Goal: Communication & Community: Answer question/provide support

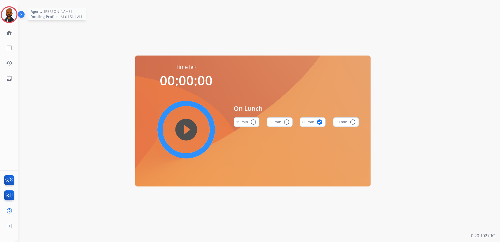
click at [11, 15] on img at bounding box center [9, 14] width 15 height 15
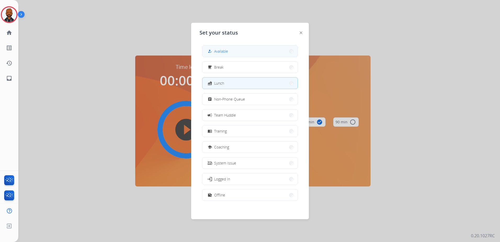
click at [247, 50] on button "how_to_reg Available" at bounding box center [250, 51] width 95 height 11
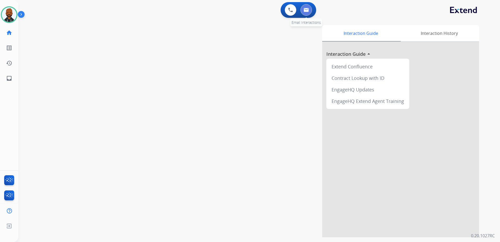
click at [304, 9] on img at bounding box center [306, 10] width 5 height 4
select select "**********"
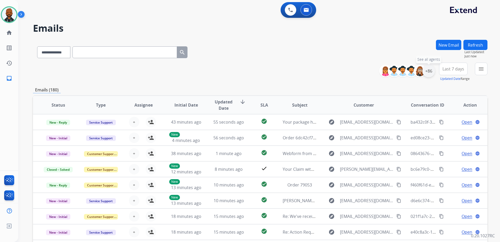
click at [428, 70] on div "+86" at bounding box center [429, 71] width 13 height 13
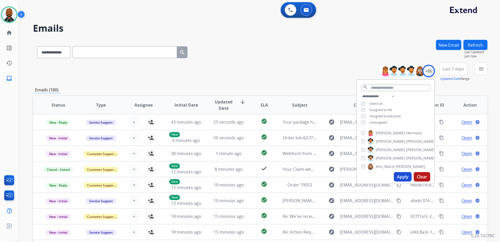
click at [405, 177] on button "Apply" at bounding box center [403, 176] width 18 height 9
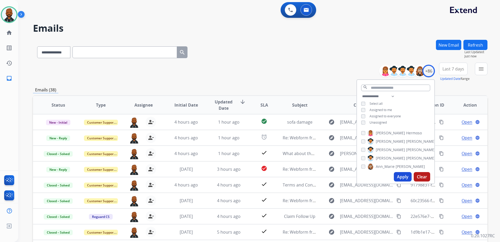
click at [347, 52] on div "**********" at bounding box center [260, 51] width 455 height 23
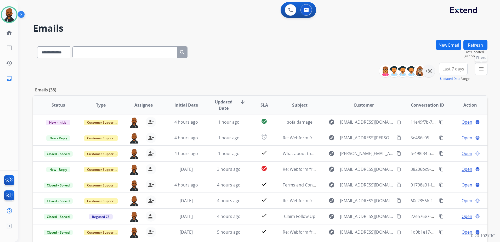
click at [479, 72] on button "menu Filters" at bounding box center [481, 69] width 13 height 13
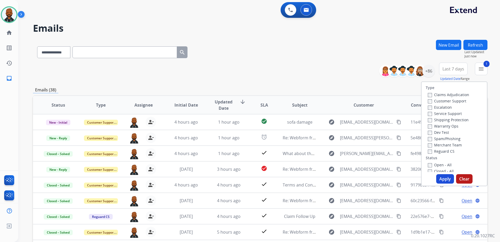
click at [443, 175] on button "Apply" at bounding box center [445, 178] width 18 height 9
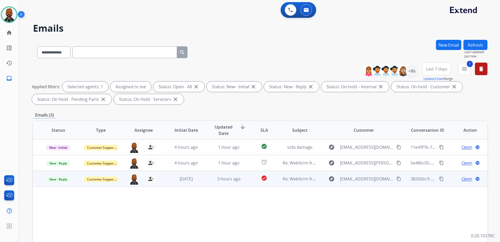
click at [462, 182] on span "Open" at bounding box center [467, 179] width 11 height 6
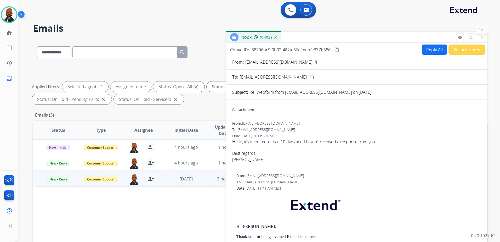
click at [479, 38] on button "close Close" at bounding box center [482, 37] width 8 height 8
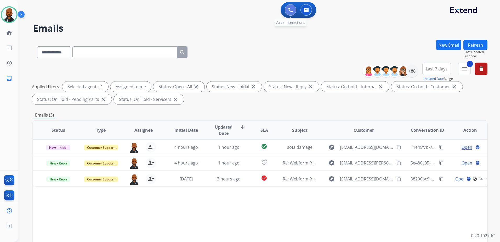
click at [292, 15] on button at bounding box center [291, 10] width 12 height 12
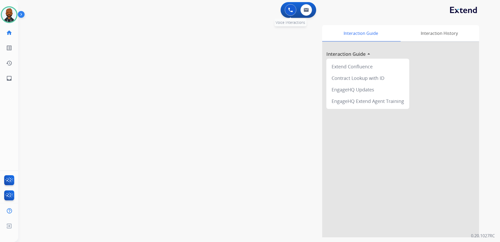
click at [288, 10] on button at bounding box center [291, 10] width 12 height 12
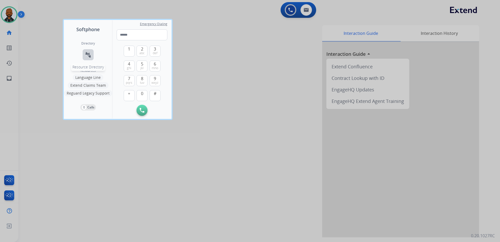
click at [91, 57] on mat-icon "connect_without_contact" at bounding box center [88, 55] width 6 height 6
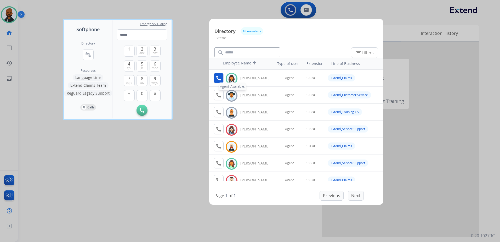
click at [219, 79] on mat-icon "call" at bounding box center [219, 78] width 6 height 6
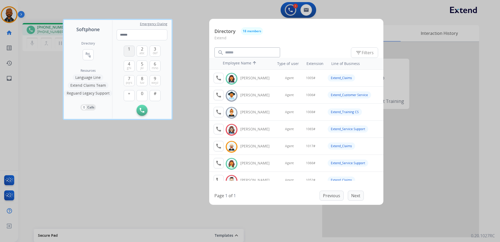
click at [131, 49] on button "1" at bounding box center [129, 51] width 11 height 11
click at [143, 94] on span "0" at bounding box center [142, 93] width 2 height 6
click at [143, 94] on button "0" at bounding box center [142, 95] width 11 height 11
click at [142, 67] on span "jkl" at bounding box center [142, 68] width 3 height 4
click at [155, 95] on span "#" at bounding box center [155, 93] width 3 height 6
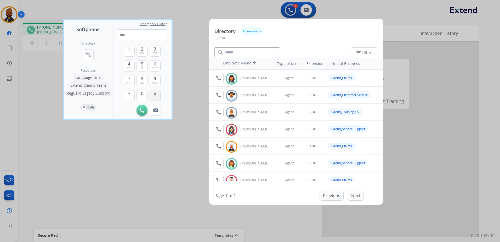
type input "*****"
click at [109, 191] on div at bounding box center [250, 121] width 500 height 242
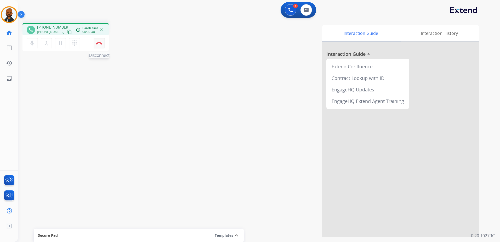
click at [101, 45] on button "Disconnect" at bounding box center [99, 43] width 11 height 11
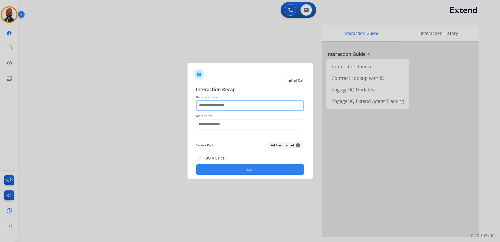
click at [224, 104] on input "text" at bounding box center [250, 105] width 109 height 10
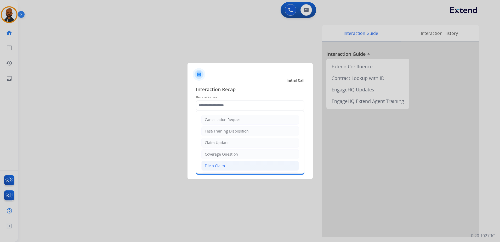
click at [219, 163] on div "File a Claim" at bounding box center [215, 165] width 20 height 5
type input "**********"
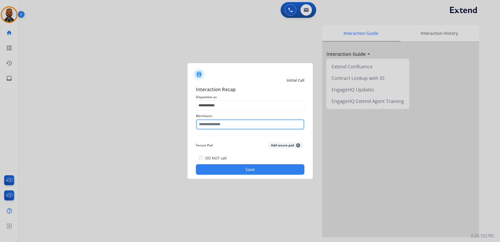
click at [226, 122] on input "text" at bounding box center [250, 124] width 109 height 10
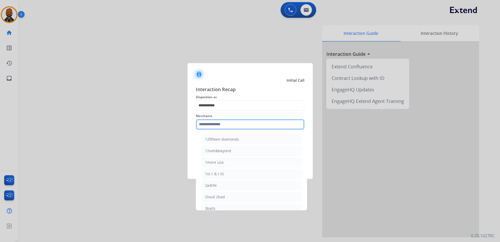
click at [228, 122] on input "text" at bounding box center [250, 124] width 109 height 10
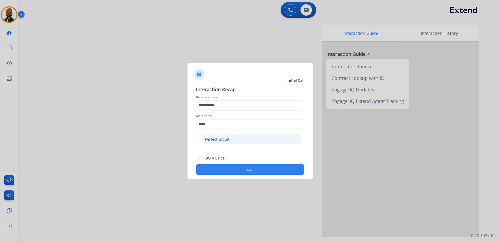
click at [222, 138] on div "Perfect circuit" at bounding box center [217, 139] width 24 height 5
type input "**********"
click at [232, 166] on button "Save" at bounding box center [250, 169] width 109 height 10
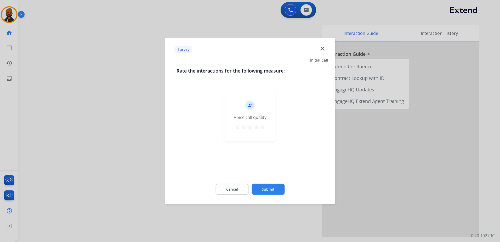
click at [260, 127] on mat-icon "star" at bounding box center [263, 127] width 6 height 6
click at [277, 191] on button "Submit" at bounding box center [268, 189] width 33 height 11
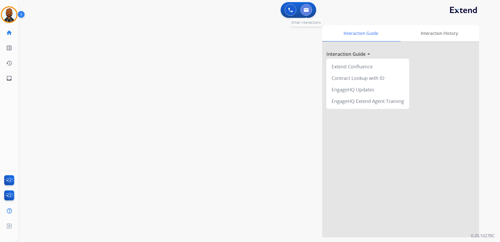
click at [301, 10] on button at bounding box center [307, 10] width 12 height 12
select select "**********"
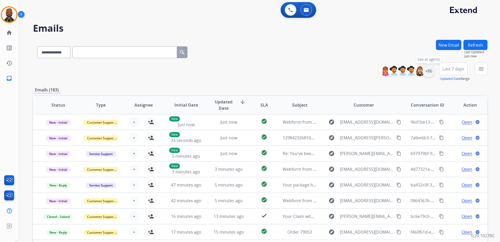
click at [430, 71] on div "+86" at bounding box center [429, 71] width 13 height 13
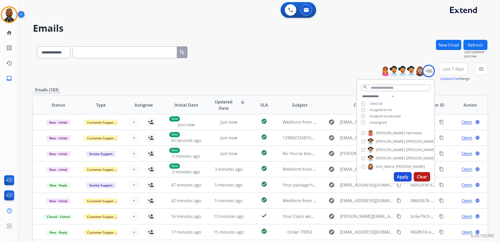
click at [399, 171] on div "Apply Clear" at bounding box center [395, 177] width 77 height 14
click at [399, 173] on button "Apply" at bounding box center [403, 176] width 18 height 9
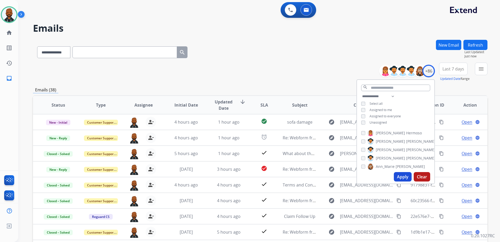
click at [479, 71] on mat-icon "menu" at bounding box center [481, 69] width 6 height 6
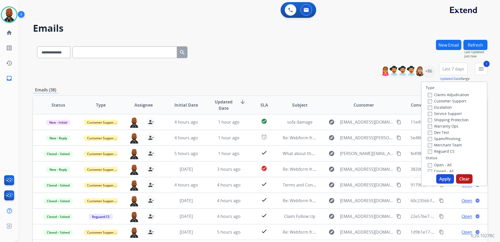
click at [441, 179] on button "Apply" at bounding box center [445, 178] width 18 height 9
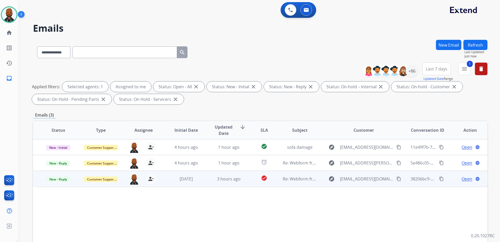
click at [465, 179] on span "Open" at bounding box center [467, 179] width 11 height 6
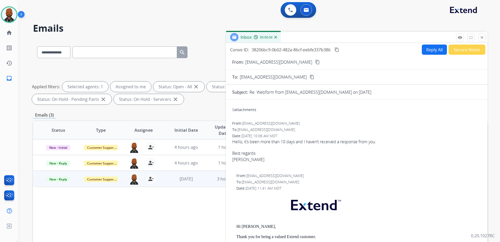
click at [437, 52] on button "Reply All" at bounding box center [434, 49] width 25 height 10
select select "**********"
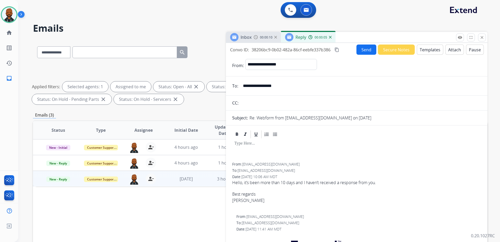
click at [427, 51] on button "Templates" at bounding box center [430, 49] width 26 height 10
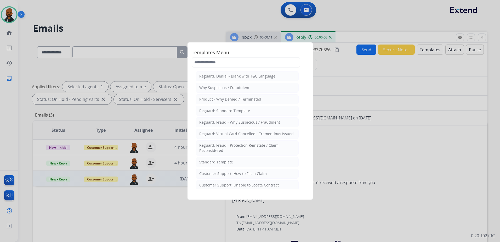
click at [241, 160] on li "Standard Template" at bounding box center [247, 162] width 103 height 10
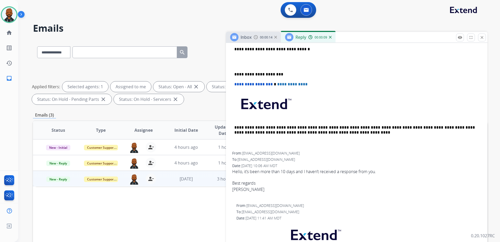
scroll to position [157, 0]
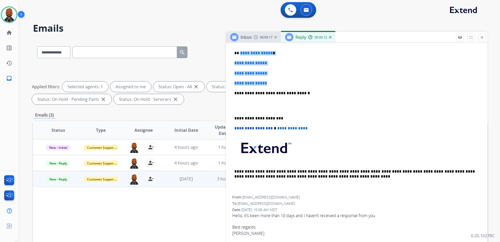
drag, startPoint x: 272, startPoint y: 82, endPoint x: 240, endPoint y: 54, distance: 43.0
click at [240, 54] on div "**********" at bounding box center [356, 105] width 249 height 180
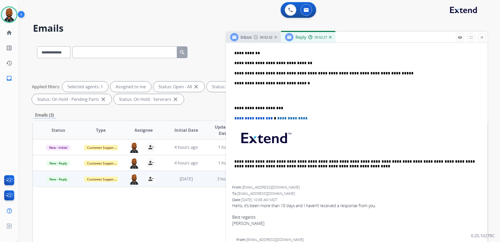
click at [379, 73] on p "**********" at bounding box center [354, 73] width 241 height 5
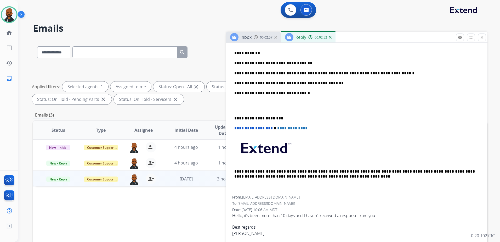
click at [236, 117] on p "**********" at bounding box center [354, 118] width 241 height 5
click at [234, 118] on div "**********" at bounding box center [356, 105] width 249 height 180
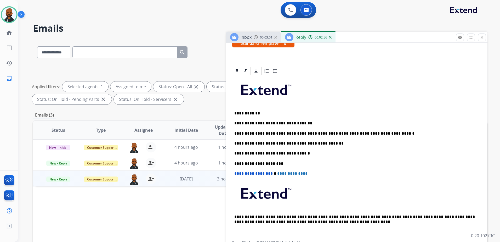
scroll to position [0, 0]
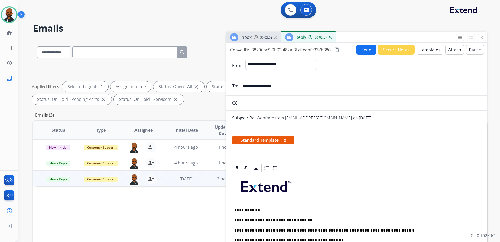
click at [338, 51] on mat-icon "content_copy" at bounding box center [337, 49] width 5 height 5
click at [363, 46] on button "Send" at bounding box center [367, 49] width 20 height 10
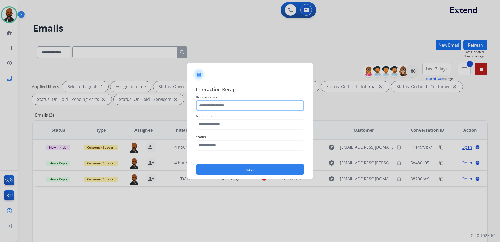
click at [261, 105] on input "text" at bounding box center [250, 105] width 109 height 10
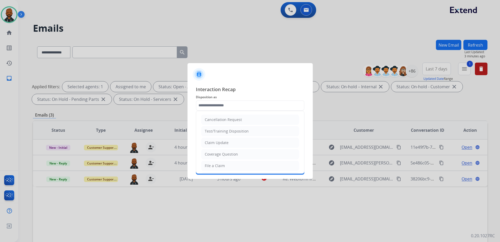
click at [226, 143] on div "Claim Update" at bounding box center [217, 142] width 24 height 5
type input "**********"
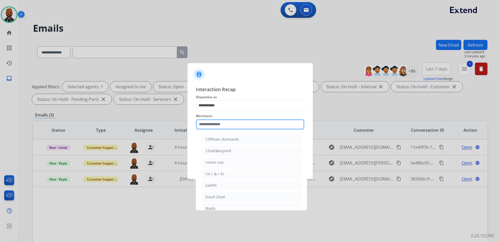
click at [234, 125] on input "text" at bounding box center [250, 124] width 109 height 10
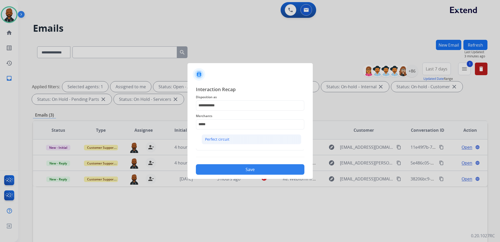
click at [246, 136] on li "Perfect circuit" at bounding box center [252, 139] width 100 height 10
type input "**********"
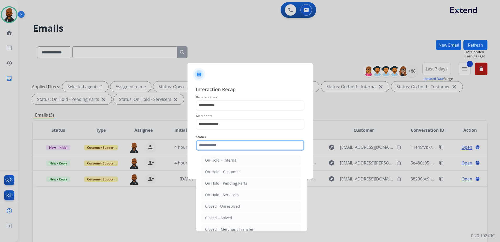
click at [235, 143] on input "text" at bounding box center [250, 145] width 109 height 10
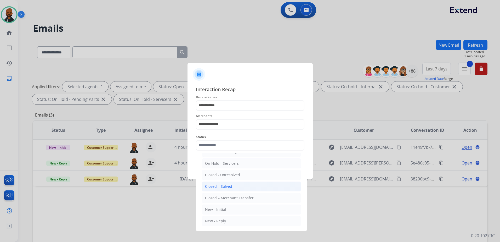
click at [229, 187] on div "Closed – Solved" at bounding box center [218, 186] width 27 height 5
type input "**********"
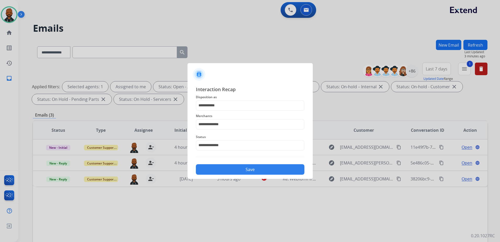
click at [242, 172] on button "Save" at bounding box center [250, 169] width 109 height 10
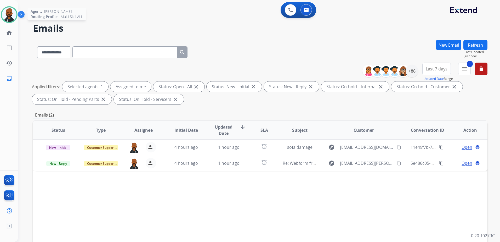
click at [9, 11] on img at bounding box center [9, 14] width 15 height 15
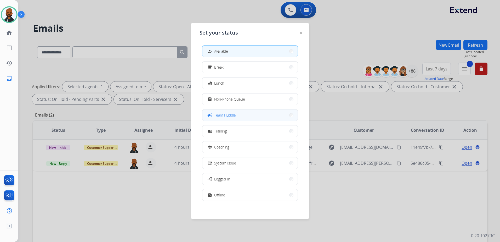
click at [218, 114] on span "Team Huddle" at bounding box center [225, 114] width 22 height 5
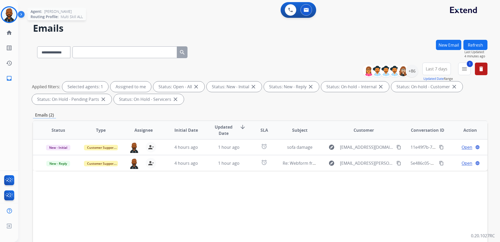
click at [12, 17] on img at bounding box center [9, 14] width 15 height 15
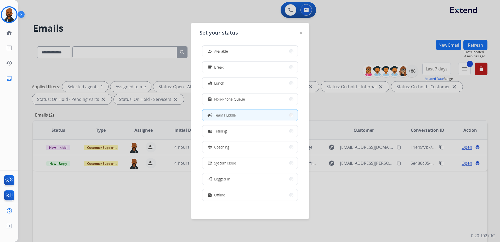
drag, startPoint x: 220, startPoint y: 53, endPoint x: 228, endPoint y: 49, distance: 8.4
click at [224, 51] on span "Available" at bounding box center [221, 50] width 14 height 5
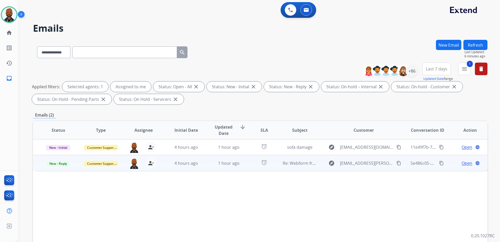
click at [463, 162] on span "Open" at bounding box center [467, 163] width 11 height 6
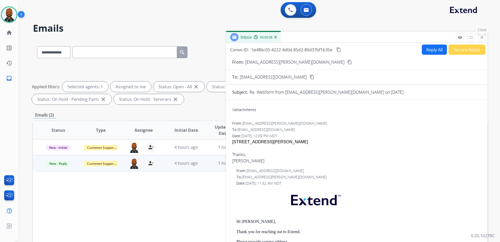
click at [483, 38] on mat-icon "close" at bounding box center [482, 37] width 5 height 5
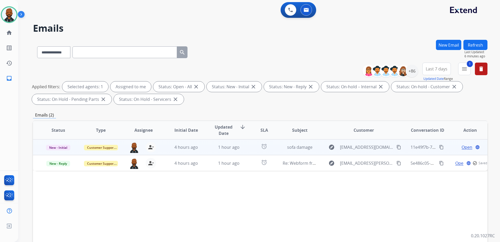
click at [464, 147] on span "Open" at bounding box center [467, 147] width 11 height 6
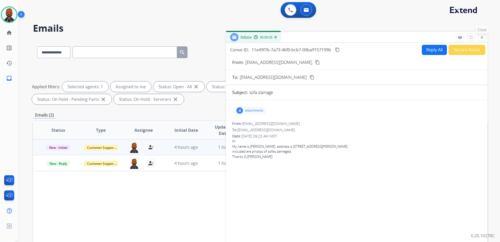
click at [482, 39] on mat-icon "close" at bounding box center [482, 37] width 5 height 5
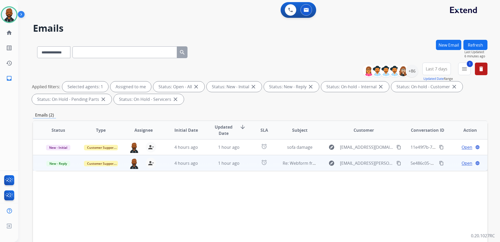
click at [462, 162] on span "Open" at bounding box center [467, 163] width 11 height 6
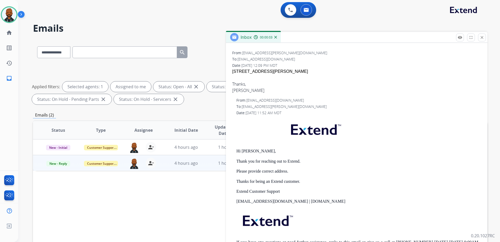
scroll to position [0, 0]
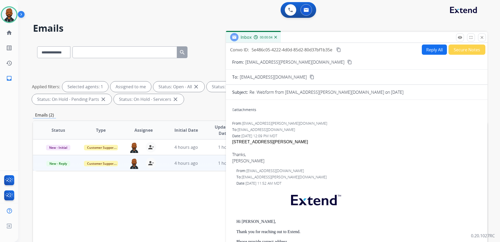
click at [300, 58] on form "From: [EMAIL_ADDRESS][PERSON_NAME][DOMAIN_NAME] content_copy To: [EMAIL_ADDRESS…" at bounding box center [357, 210] width 262 height 310
click at [347, 62] on mat-icon "content_copy" at bounding box center [349, 62] width 5 height 5
click at [482, 38] on mat-icon "close" at bounding box center [482, 37] width 5 height 5
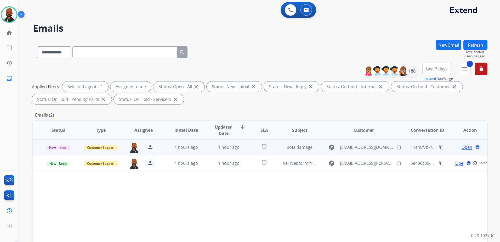
click at [465, 147] on span "Open" at bounding box center [467, 147] width 11 height 6
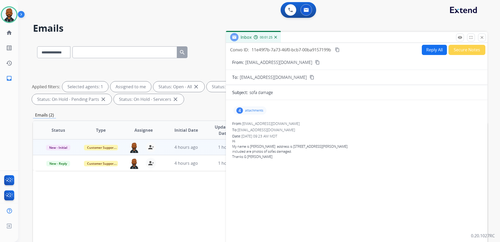
click at [433, 50] on button "Reply All" at bounding box center [434, 50] width 25 height 10
select select "**********"
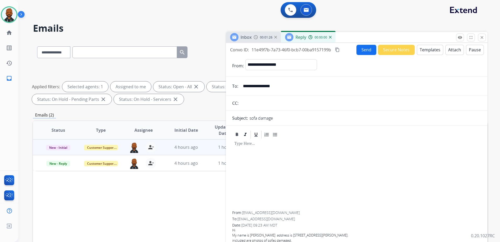
click at [434, 47] on button "Templates" at bounding box center [430, 50] width 26 height 10
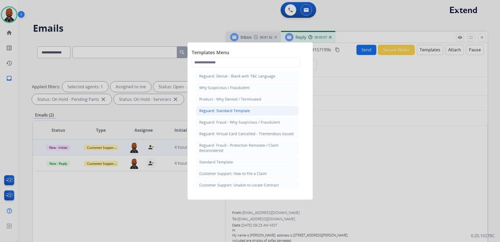
click at [244, 110] on div "Reguard: Standard Template" at bounding box center [224, 110] width 51 height 5
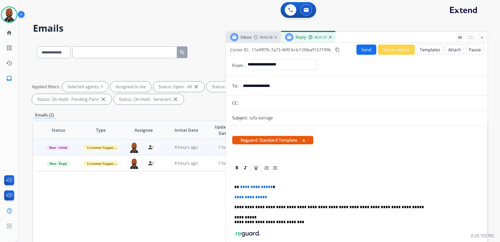
click at [423, 49] on button "Templates" at bounding box center [430, 49] width 26 height 10
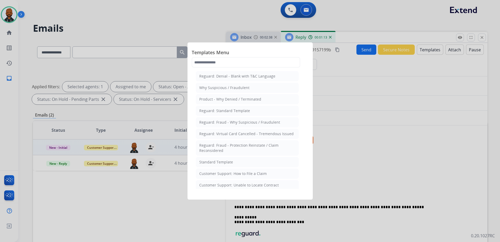
scroll to position [26, 0]
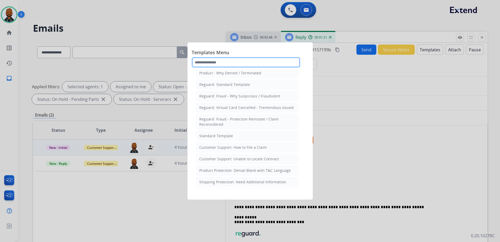
click at [223, 65] on input "text" at bounding box center [246, 62] width 109 height 10
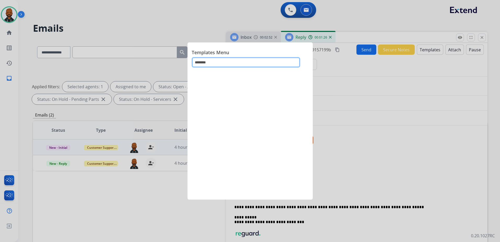
scroll to position [0, 0]
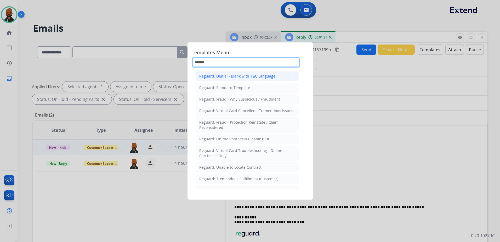
type input "*******"
click at [261, 77] on div "Reguard: Denial - Blank with T&C Language" at bounding box center [237, 76] width 76 height 5
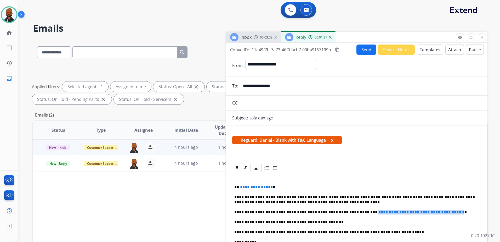
drag, startPoint x: 349, startPoint y: 212, endPoint x: 451, endPoint y: 210, distance: 102.1
click at [451, 210] on span "**********" at bounding box center [422, 212] width 86 height 4
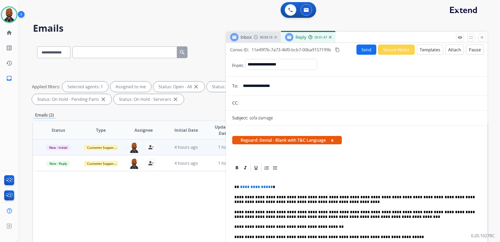
click at [269, 188] on span "**********" at bounding box center [256, 187] width 33 height 4
click at [358, 49] on button "Send" at bounding box center [367, 49] width 20 height 10
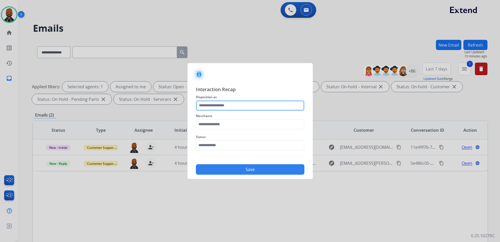
click at [259, 105] on input "text" at bounding box center [250, 105] width 109 height 10
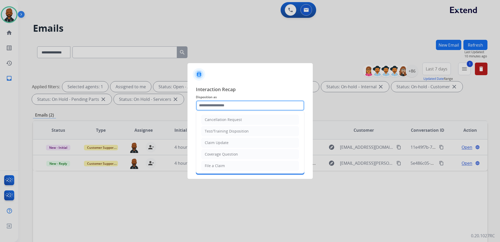
click at [255, 101] on input "text" at bounding box center [250, 105] width 109 height 10
click at [253, 106] on input "text" at bounding box center [250, 105] width 109 height 10
click at [253, 104] on input "text" at bounding box center [250, 105] width 109 height 10
click at [252, 107] on input "text" at bounding box center [250, 105] width 109 height 10
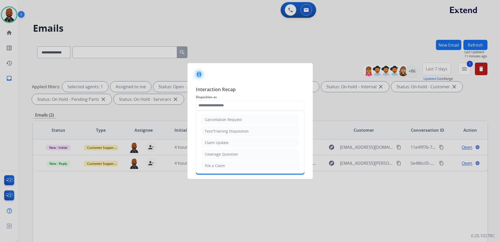
click at [236, 142] on li "Claim Update" at bounding box center [250, 143] width 98 height 10
type input "**********"
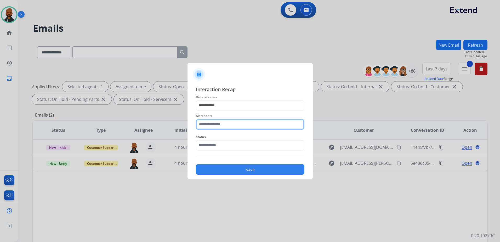
click at [238, 125] on input "text" at bounding box center [250, 124] width 109 height 10
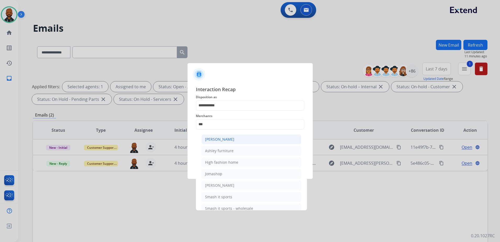
click at [249, 140] on li "[PERSON_NAME]" at bounding box center [252, 139] width 100 height 10
type input "**********"
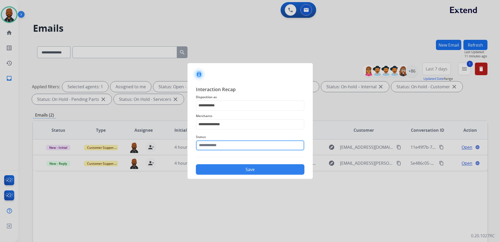
click at [236, 145] on input "text" at bounding box center [250, 145] width 109 height 10
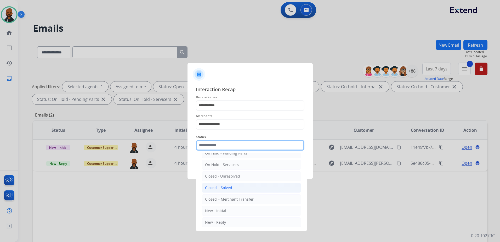
scroll to position [31, 0]
click at [225, 186] on div "Closed – Solved" at bounding box center [218, 186] width 27 height 5
type input "**********"
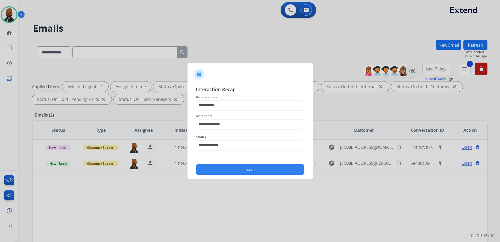
click at [292, 173] on button "Save" at bounding box center [250, 169] width 109 height 10
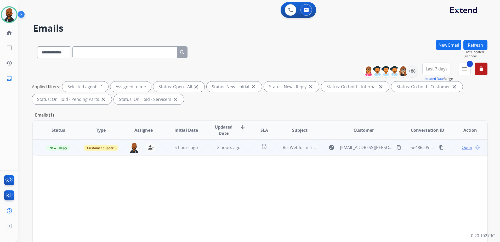
click at [396, 146] on button "content_copy" at bounding box center [399, 147] width 6 height 6
click at [465, 150] on span "Open" at bounding box center [467, 147] width 11 height 6
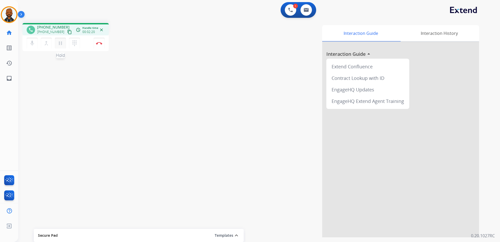
click at [60, 43] on mat-icon "pause" at bounding box center [60, 43] width 6 height 6
click at [58, 46] on button "play_arrow Hold" at bounding box center [60, 43] width 11 height 11
click at [97, 45] on button "Disconnect" at bounding box center [99, 43] width 11 height 11
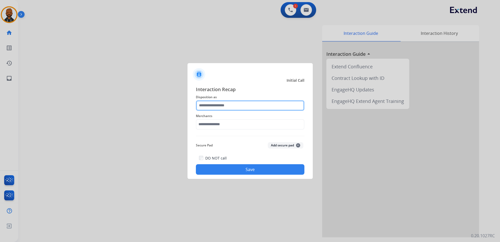
click at [231, 104] on input "text" at bounding box center [250, 105] width 109 height 10
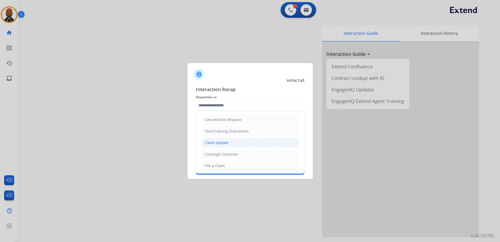
click at [235, 143] on li "Claim Update" at bounding box center [250, 143] width 98 height 10
type input "**********"
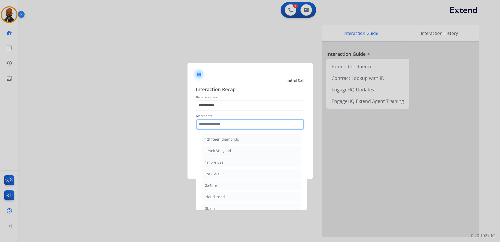
click at [232, 123] on input "text" at bounding box center [250, 124] width 109 height 10
type input "*"
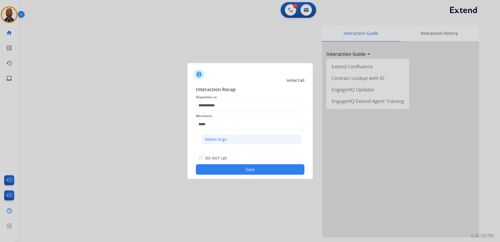
click at [232, 142] on li "Rooms to go" at bounding box center [252, 139] width 100 height 10
type input "**********"
click at [242, 171] on button "Save" at bounding box center [250, 169] width 109 height 10
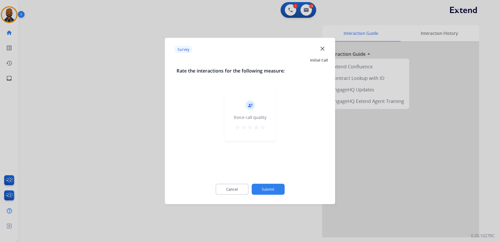
click at [265, 128] on mat-icon "star" at bounding box center [263, 127] width 6 height 6
click at [275, 190] on button "Submit" at bounding box center [268, 189] width 33 height 11
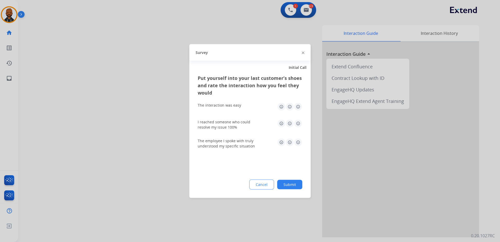
click at [299, 106] on img at bounding box center [298, 107] width 8 height 8
click at [300, 125] on img at bounding box center [298, 123] width 8 height 8
click at [298, 141] on img at bounding box center [298, 142] width 8 height 8
click at [296, 183] on button "Submit" at bounding box center [289, 184] width 25 height 9
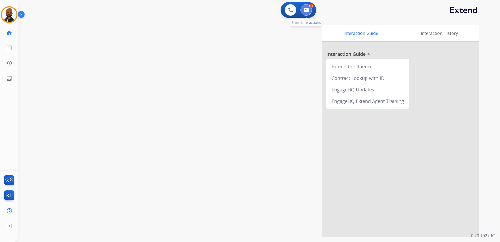
click at [305, 15] on button at bounding box center [307, 10] width 12 height 12
select select "**********"
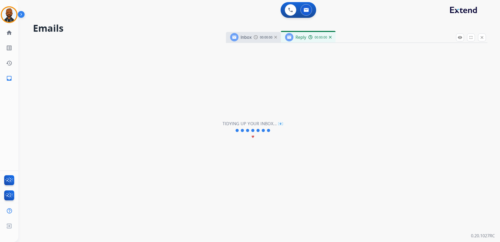
select select "**********"
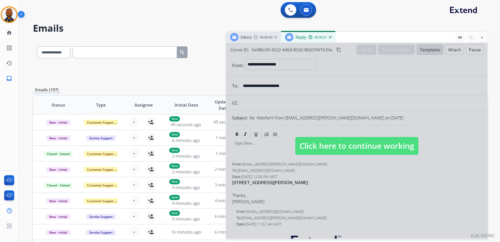
click at [356, 147] on span "Click here to continue working" at bounding box center [356, 146] width 123 height 18
select select
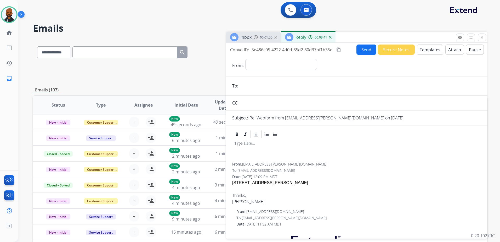
click at [429, 48] on button "Templates" at bounding box center [430, 49] width 26 height 10
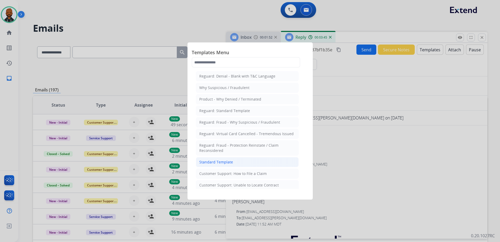
click at [244, 160] on li "Standard Template" at bounding box center [247, 162] width 103 height 10
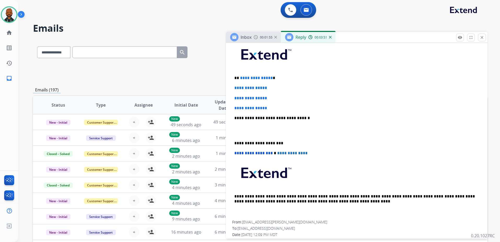
scroll to position [95, 0]
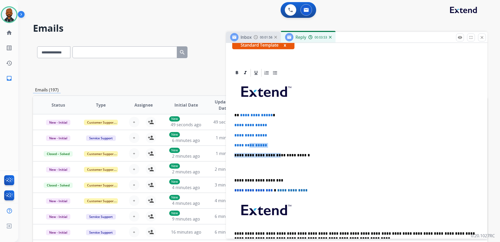
drag, startPoint x: 274, startPoint y: 149, endPoint x: 274, endPoint y: 138, distance: 10.2
click at [251, 140] on div "**********" at bounding box center [356, 167] width 249 height 180
click at [282, 137] on p "**********" at bounding box center [356, 135] width 245 height 5
drag, startPoint x: 275, startPoint y: 140, endPoint x: 240, endPoint y: 115, distance: 42.7
click at [240, 115] on div "**********" at bounding box center [356, 167] width 249 height 180
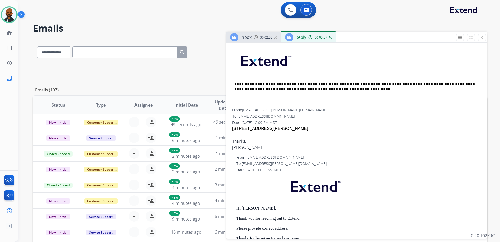
scroll to position [200, 0]
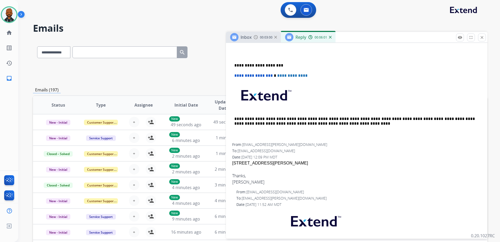
drag, startPoint x: 311, startPoint y: 164, endPoint x: 233, endPoint y: 163, distance: 77.7
click at [233, 163] on span "[STREET_ADDRESS][PERSON_NAME] Thanks, [PERSON_NAME]" at bounding box center [356, 172] width 249 height 25
drag, startPoint x: 233, startPoint y: 163, endPoint x: 295, endPoint y: 162, distance: 61.5
copy span "[STREET_ADDRESS][PERSON_NAME]"
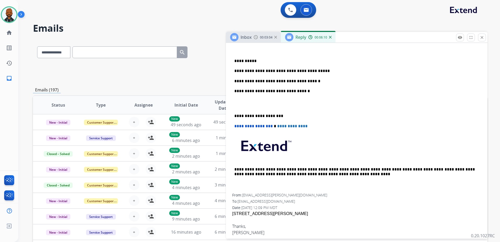
scroll to position [69, 0]
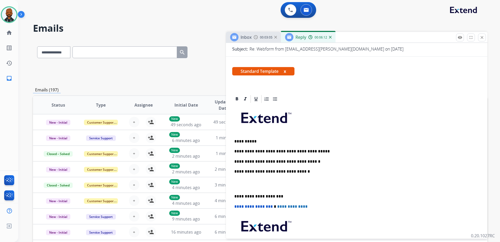
click at [321, 162] on p "**********" at bounding box center [354, 161] width 241 height 5
click at [261, 161] on p "**********" at bounding box center [354, 161] width 241 height 5
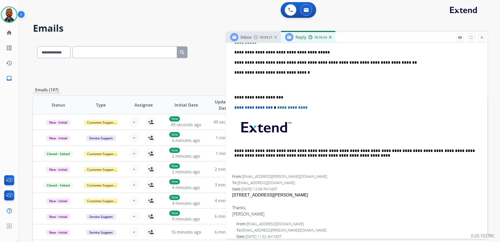
scroll to position [173, 0]
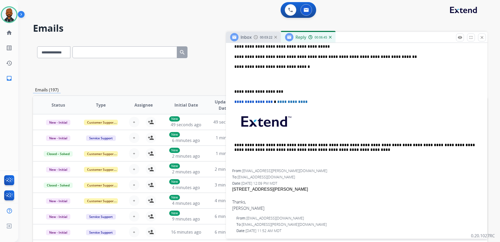
click at [234, 88] on div "**********" at bounding box center [356, 84] width 249 height 170
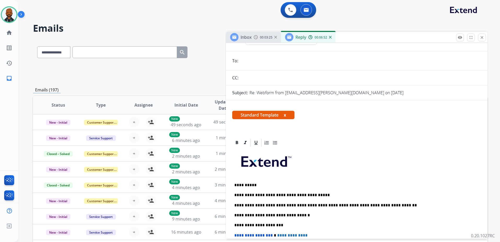
scroll to position [0, 0]
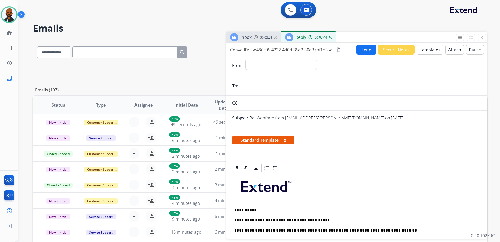
drag, startPoint x: 337, startPoint y: 50, endPoint x: 341, endPoint y: 55, distance: 6.5
click at [338, 52] on mat-icon "content_copy" at bounding box center [338, 49] width 5 height 5
click at [362, 54] on button "Send" at bounding box center [367, 49] width 20 height 10
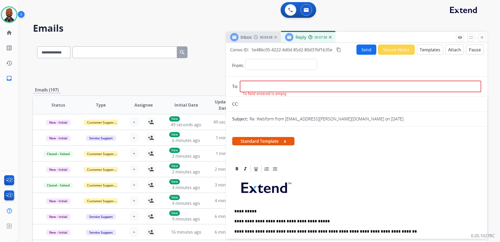
click at [307, 81] on input "email" at bounding box center [361, 87] width 242 height 12
type input "**********"
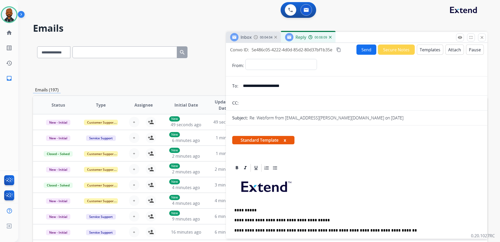
click at [358, 52] on button "Send" at bounding box center [367, 49] width 20 height 10
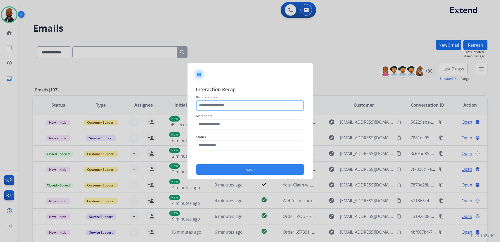
click at [253, 109] on input "text" at bounding box center [250, 105] width 109 height 10
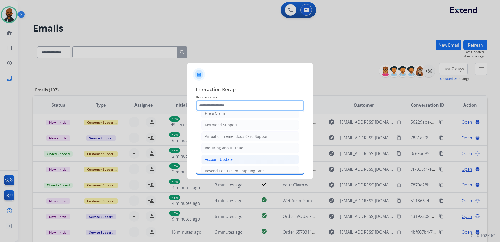
scroll to position [78, 0]
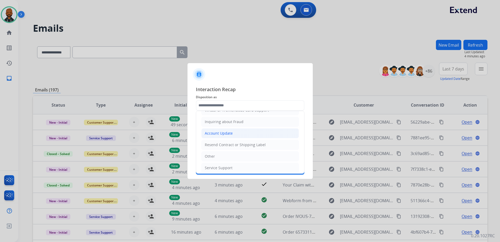
click at [230, 134] on div "Account Update" at bounding box center [219, 133] width 28 height 5
type input "**********"
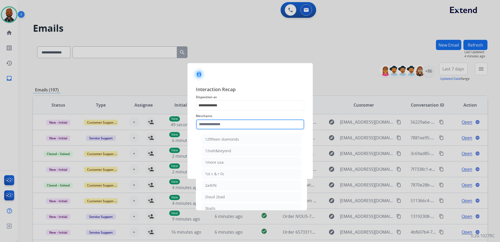
click at [228, 123] on input "text" at bounding box center [250, 124] width 109 height 10
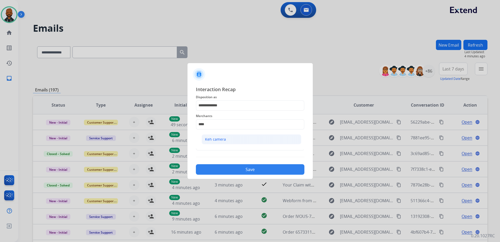
click at [229, 141] on li "Keh camera" at bounding box center [252, 139] width 100 height 10
type input "**********"
click at [234, 145] on input "text" at bounding box center [250, 145] width 109 height 10
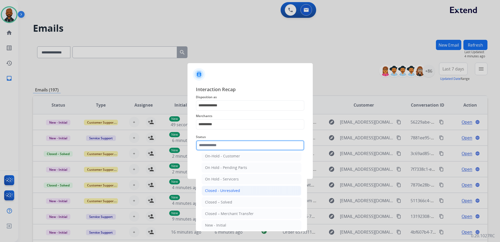
scroll to position [31, 0]
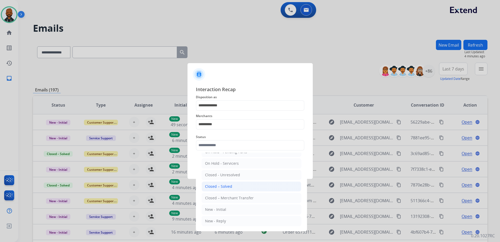
click at [232, 182] on li "Closed – Solved" at bounding box center [252, 186] width 100 height 10
type input "**********"
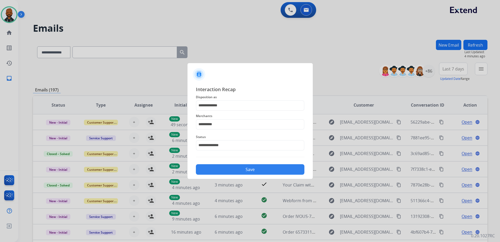
click at [256, 167] on button "Save" at bounding box center [250, 169] width 109 height 10
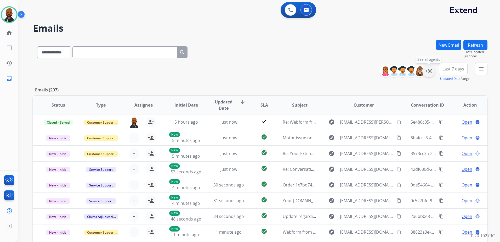
drag, startPoint x: 428, startPoint y: 74, endPoint x: 439, endPoint y: 76, distance: 11.5
click at [428, 73] on div "+86" at bounding box center [429, 71] width 13 height 13
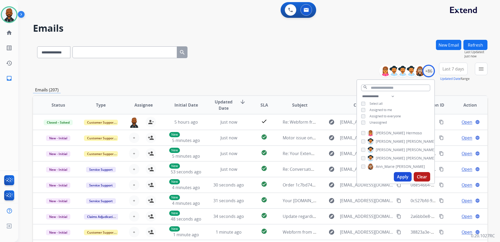
click at [364, 124] on div "Unassigned" at bounding box center [374, 122] width 26 height 4
click at [400, 176] on button "Apply" at bounding box center [403, 176] width 18 height 9
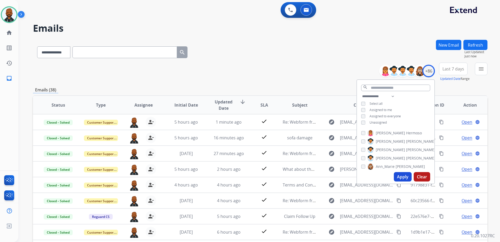
click at [259, 66] on div "**********" at bounding box center [260, 72] width 455 height 19
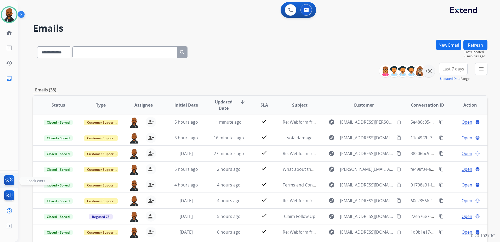
click at [8, 185] on img at bounding box center [9, 181] width 12 height 12
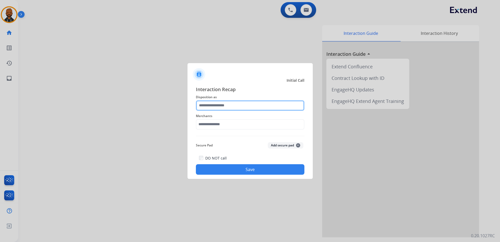
click at [230, 109] on input "text" at bounding box center [250, 105] width 109 height 10
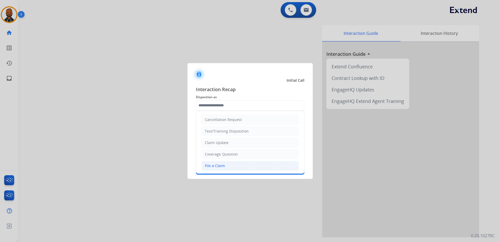
click at [225, 162] on li "File a Claim" at bounding box center [250, 166] width 98 height 10
type input "**********"
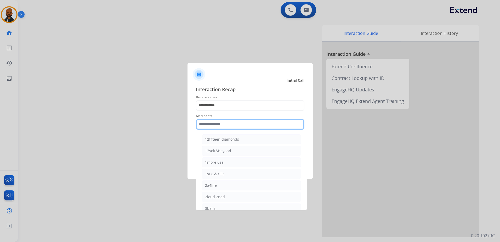
click at [230, 124] on input "text" at bounding box center [250, 124] width 109 height 10
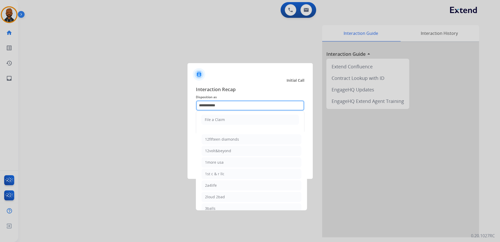
click at [212, 108] on input "**********" at bounding box center [250, 105] width 109 height 10
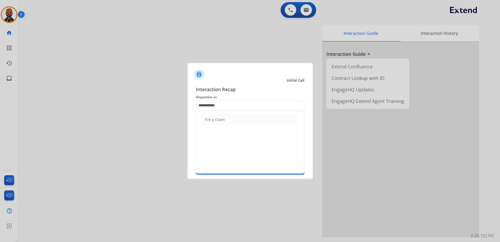
click at [250, 87] on span "Interaction Recap" at bounding box center [250, 90] width 109 height 8
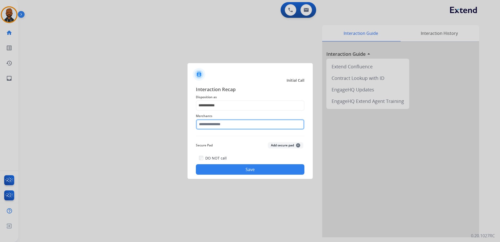
click at [227, 126] on input "text" at bounding box center [250, 124] width 109 height 10
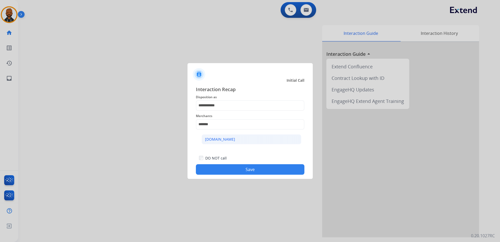
click at [221, 138] on div "[DOMAIN_NAME]" at bounding box center [220, 139] width 30 height 5
type input "**********"
click at [263, 171] on button "Save" at bounding box center [250, 169] width 109 height 10
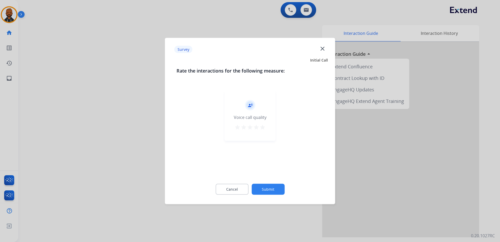
click at [265, 131] on button "star" at bounding box center [263, 128] width 6 height 8
click at [273, 187] on button "Submit" at bounding box center [268, 189] width 33 height 11
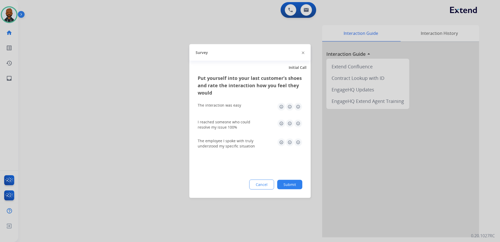
click at [301, 107] on img at bounding box center [298, 107] width 8 height 8
click at [298, 124] on img at bounding box center [298, 123] width 8 height 8
click at [297, 143] on img at bounding box center [298, 142] width 8 height 8
click at [291, 175] on div "Put yourself into your last customer’s shoes and rate the interaction how you f…" at bounding box center [249, 136] width 121 height 124
click at [289, 181] on button "Submit" at bounding box center [289, 184] width 25 height 9
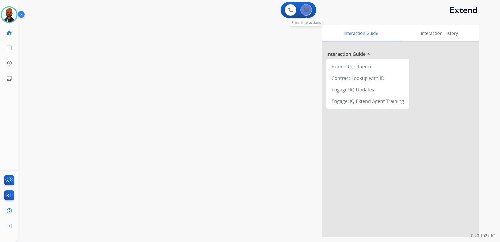
click at [303, 10] on button at bounding box center [307, 10] width 12 height 12
select select "**********"
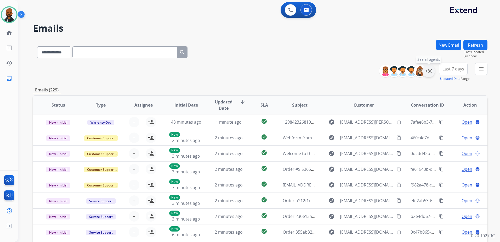
click at [431, 69] on div "+86" at bounding box center [429, 71] width 13 height 13
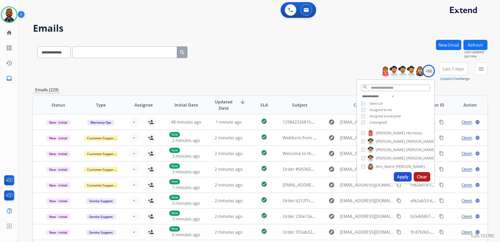
click at [401, 175] on button "Apply" at bounding box center [403, 176] width 18 height 9
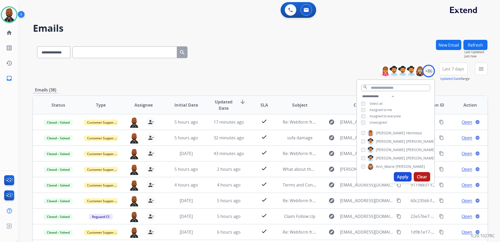
click at [292, 57] on div "**********" at bounding box center [260, 51] width 455 height 23
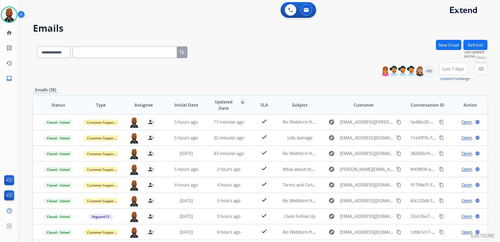
click at [478, 73] on button "menu Filters" at bounding box center [481, 69] width 13 height 13
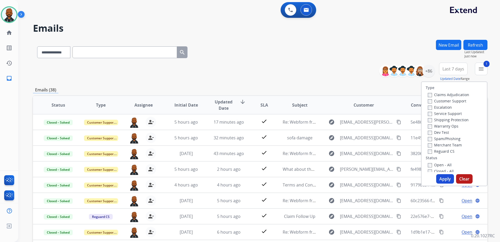
click at [449, 178] on button "Apply" at bounding box center [445, 178] width 18 height 9
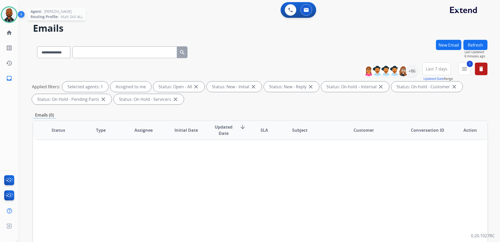
click at [16, 14] on div at bounding box center [9, 14] width 17 height 17
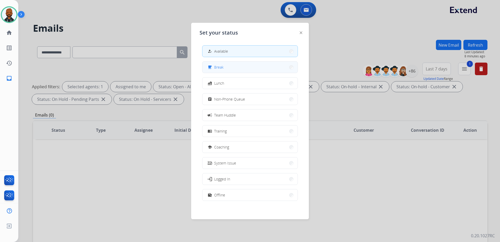
click at [223, 66] on span "Break" at bounding box center [218, 66] width 9 height 5
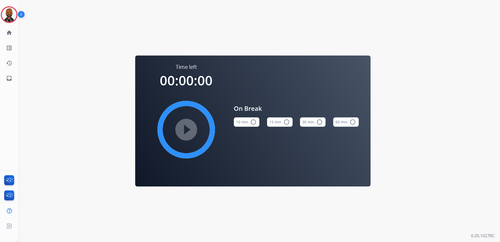
click at [289, 119] on button "15 min radio_button_unchecked" at bounding box center [280, 121] width 26 height 9
click at [189, 131] on mat-icon "play_circle_filled" at bounding box center [186, 129] width 6 height 6
click at [14, 15] on img at bounding box center [9, 14] width 15 height 15
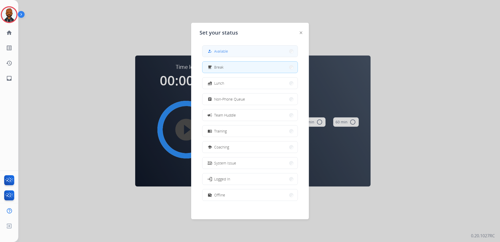
click at [234, 56] on button "how_to_reg Available" at bounding box center [250, 51] width 95 height 11
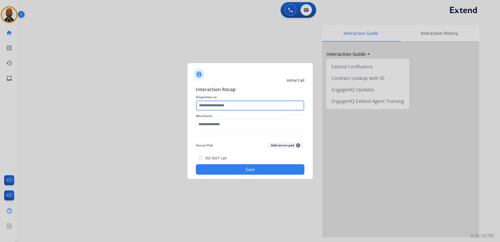
click at [236, 106] on input "text" at bounding box center [250, 105] width 109 height 10
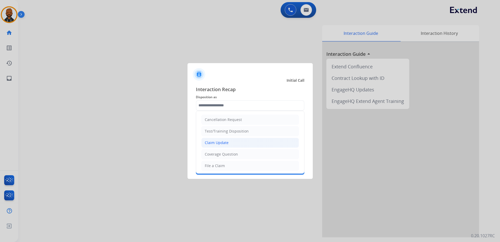
click at [222, 145] on li "Claim Update" at bounding box center [250, 143] width 98 height 10
type input "**********"
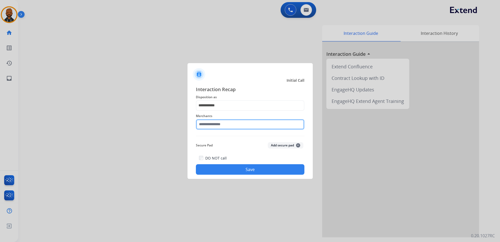
click at [242, 126] on input "text" at bounding box center [250, 124] width 109 height 10
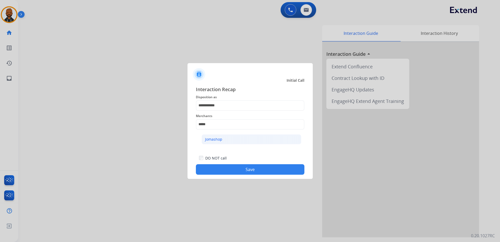
click at [237, 140] on li "Jomashop" at bounding box center [252, 139] width 100 height 10
type input "********"
click at [246, 167] on button "Save" at bounding box center [250, 169] width 109 height 10
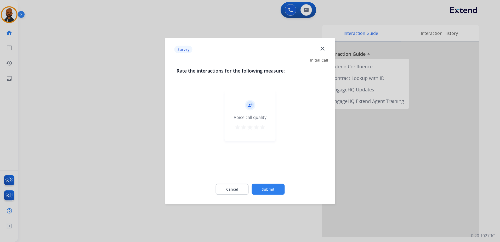
click at [264, 131] on button "star" at bounding box center [263, 128] width 6 height 8
click at [274, 191] on button "Submit" at bounding box center [268, 189] width 33 height 11
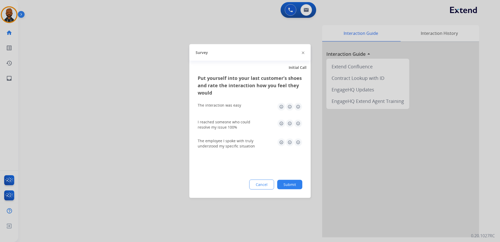
click at [296, 107] on img at bounding box center [298, 107] width 8 height 8
click at [300, 122] on img at bounding box center [298, 123] width 8 height 8
click at [297, 141] on img at bounding box center [298, 142] width 8 height 8
click at [300, 186] on button "Submit" at bounding box center [289, 184] width 25 height 9
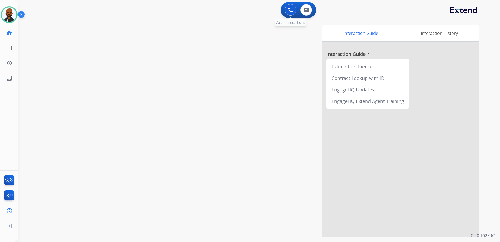
click at [287, 13] on button at bounding box center [291, 10] width 12 height 12
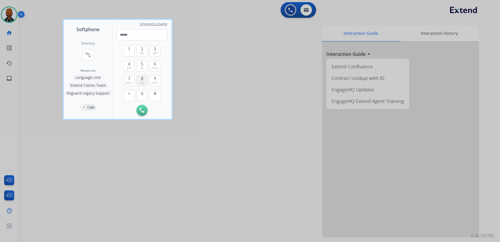
click at [143, 82] on span "tuv" at bounding box center [142, 83] width 4 height 4
click at [144, 93] on button "0" at bounding box center [142, 95] width 11 height 11
click at [131, 66] on span "ghi" at bounding box center [129, 68] width 4 height 4
click at [130, 77] on span "7" at bounding box center [129, 78] width 2 height 6
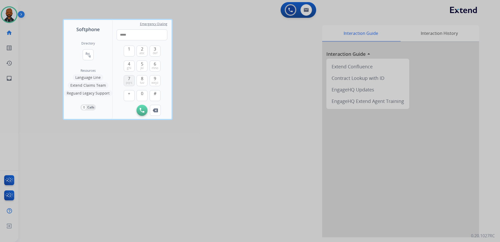
click at [130, 77] on span "7" at bounding box center [129, 78] width 2 height 6
click at [140, 91] on button "0" at bounding box center [142, 95] width 11 height 11
click at [154, 80] on button "9 wxyz" at bounding box center [155, 80] width 11 height 11
click at [127, 79] on button "7 pqrs" at bounding box center [129, 80] width 11 height 11
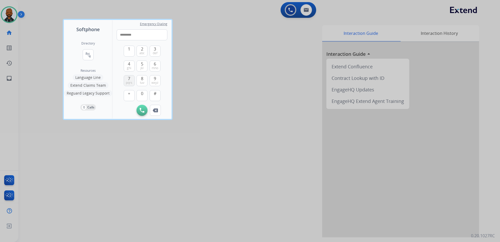
type input "**********"
click at [144, 110] on img at bounding box center [142, 110] width 5 height 5
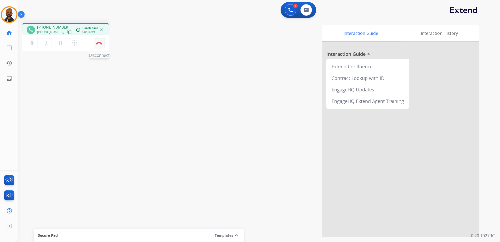
click at [101, 42] on img at bounding box center [99, 43] width 6 height 3
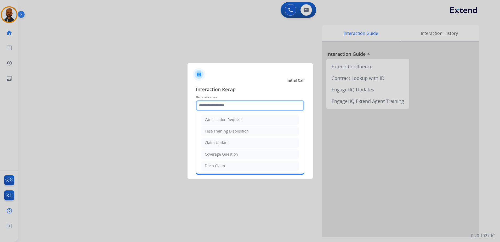
click at [232, 107] on input "text" at bounding box center [250, 105] width 109 height 10
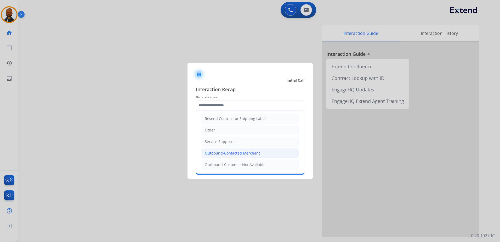
click at [252, 150] on li "Outbound-Contacted Merchant" at bounding box center [250, 153] width 98 height 10
type input "**********"
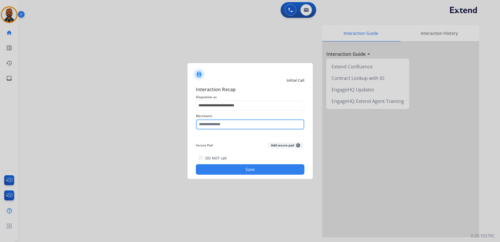
click at [229, 125] on input "text" at bounding box center [250, 124] width 109 height 10
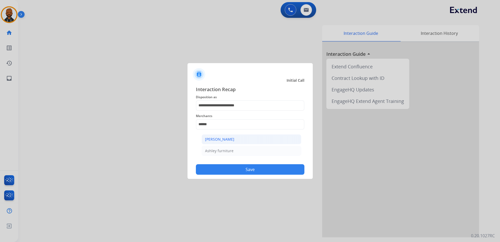
click at [229, 139] on div "[PERSON_NAME]" at bounding box center [219, 139] width 29 height 5
type input "**********"
click at [250, 172] on button "Save" at bounding box center [250, 169] width 109 height 10
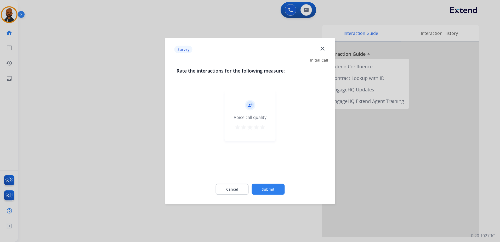
click at [264, 127] on mat-icon "star" at bounding box center [263, 127] width 6 height 6
click at [270, 190] on button "Submit" at bounding box center [268, 189] width 33 height 11
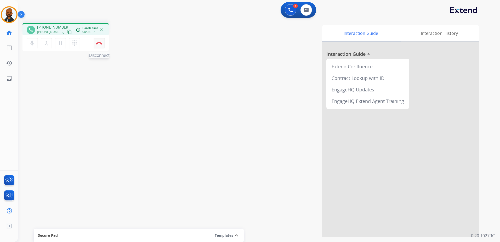
click at [100, 44] on img at bounding box center [99, 43] width 6 height 3
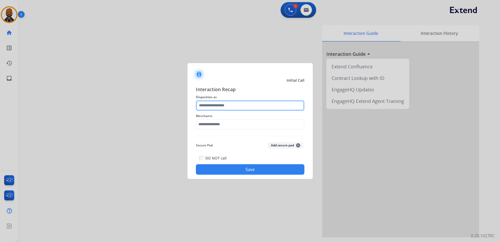
click at [227, 107] on input "text" at bounding box center [250, 105] width 109 height 10
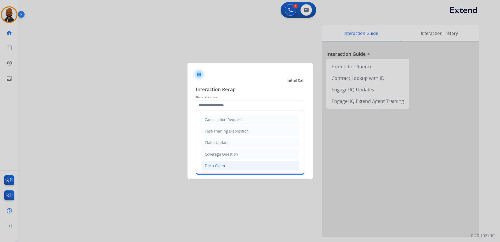
click at [221, 166] on li "File a Claim" at bounding box center [250, 166] width 98 height 10
type input "**********"
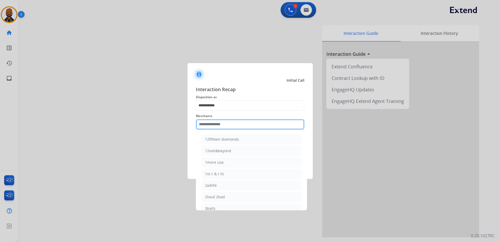
click at [229, 124] on input "text" at bounding box center [250, 124] width 109 height 10
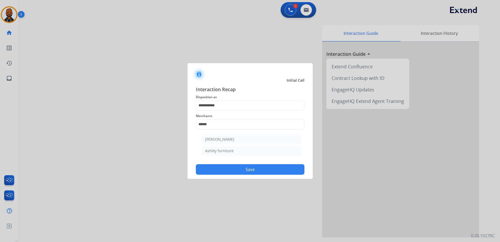
click at [234, 138] on li "[PERSON_NAME]" at bounding box center [252, 139] width 100 height 10
type input "**********"
click at [248, 168] on button "Save" at bounding box center [250, 169] width 109 height 10
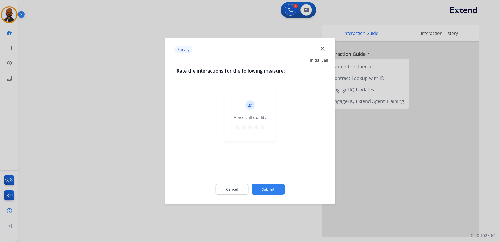
click at [269, 131] on div "record_voice_over Voice call quality star star star star star" at bounding box center [250, 116] width 51 height 50
click at [266, 125] on div "record_voice_over Voice call quality star star star star star" at bounding box center [250, 116] width 51 height 50
click at [265, 127] on mat-icon "star" at bounding box center [263, 127] width 6 height 6
click at [270, 189] on button "Submit" at bounding box center [268, 189] width 33 height 11
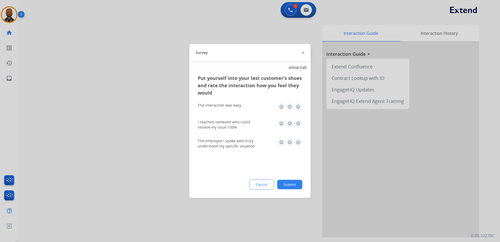
click at [295, 106] on img at bounding box center [298, 107] width 8 height 8
click at [298, 123] on img at bounding box center [298, 123] width 8 height 8
click at [299, 144] on img at bounding box center [298, 142] width 8 height 8
drag, startPoint x: 297, startPoint y: 178, endPoint x: 297, endPoint y: 182, distance: 3.9
click at [297, 180] on div "Put yourself into your last customer’s shoes and rate the interaction how you f…" at bounding box center [249, 136] width 121 height 124
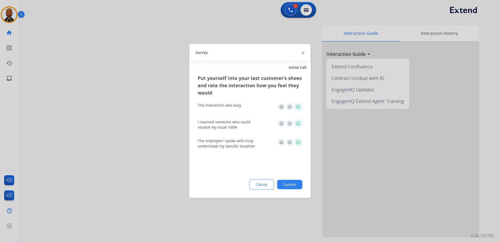
click at [297, 182] on button "Submit" at bounding box center [289, 184] width 25 height 9
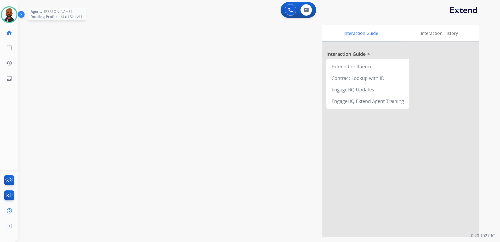
click at [10, 16] on img at bounding box center [9, 14] width 15 height 15
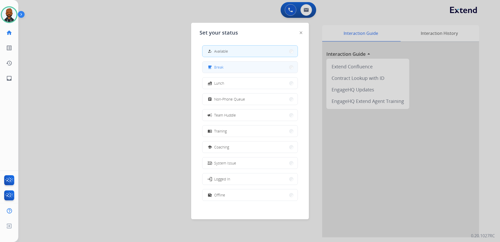
click at [240, 70] on button "free_breakfast Break" at bounding box center [250, 66] width 95 height 11
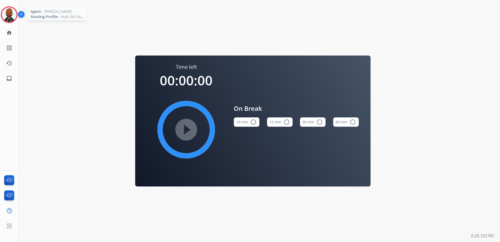
drag, startPoint x: 11, startPoint y: 18, endPoint x: 15, endPoint y: 20, distance: 4.1
click at [11, 18] on img at bounding box center [9, 14] width 15 height 15
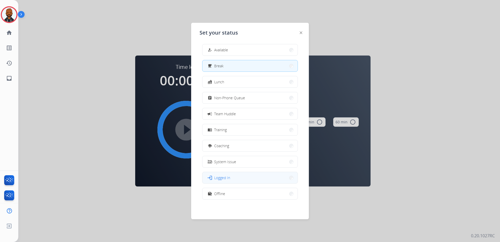
scroll to position [2, 0]
click at [237, 194] on button "work_off Offline" at bounding box center [250, 193] width 95 height 11
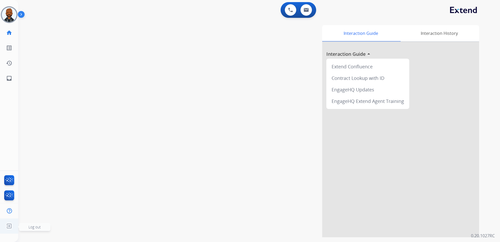
click at [10, 224] on img at bounding box center [8, 226] width 9 height 10
click at [38, 226] on span "Log out" at bounding box center [35, 226] width 12 height 5
